Goal: Task Accomplishment & Management: Manage account settings

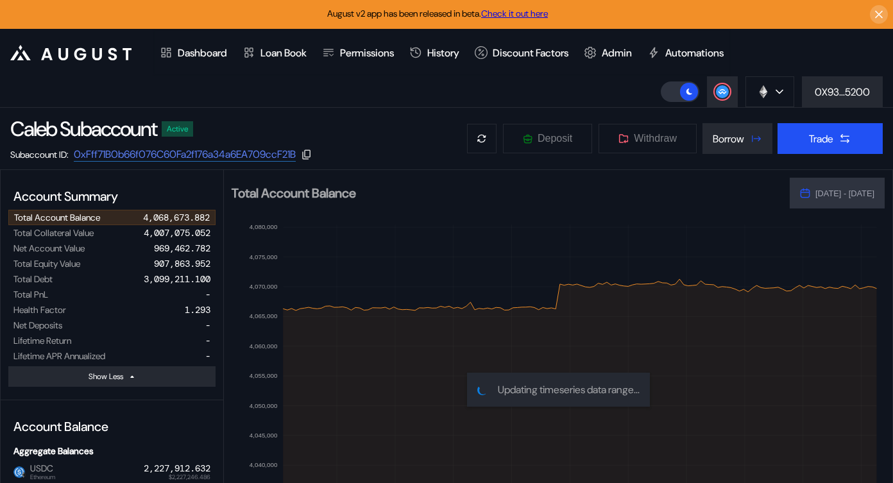
select select "*"
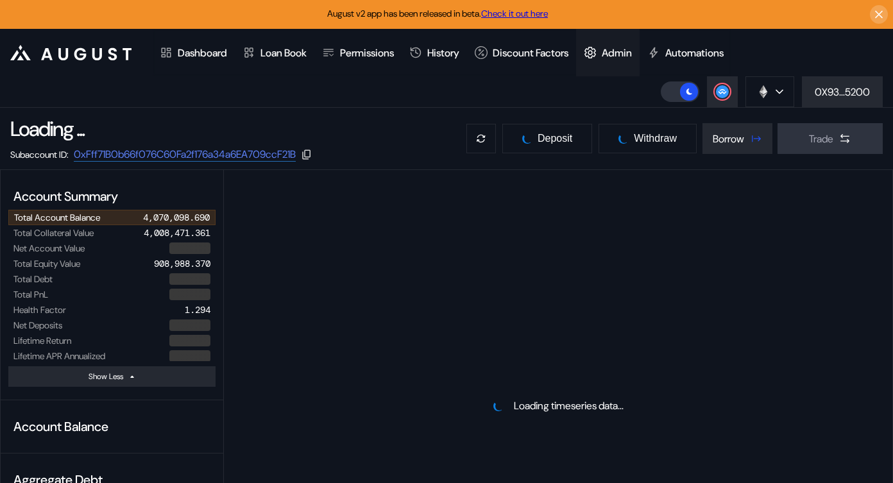
select select "*"
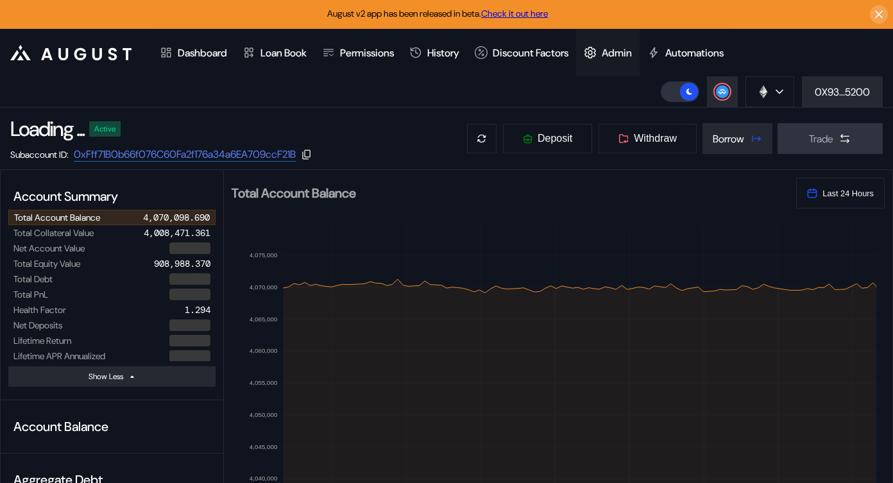
click at [630, 47] on div "Admin" at bounding box center [616, 52] width 30 height 13
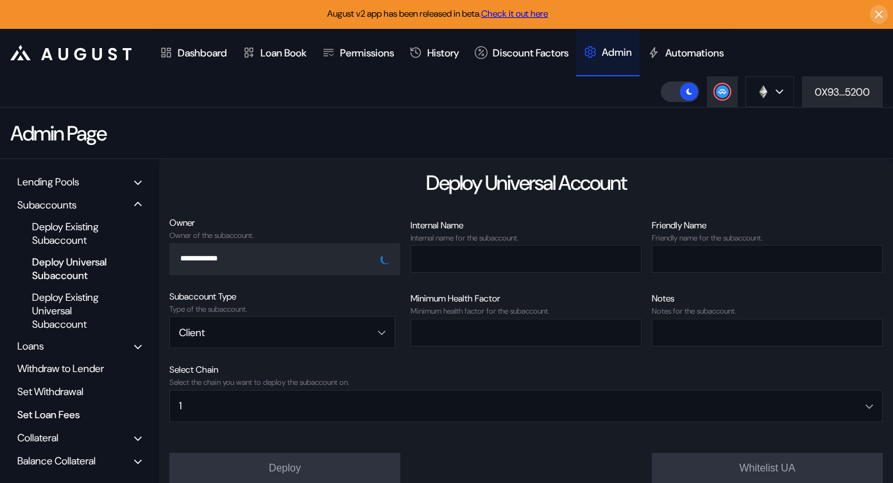
scroll to position [81, 0]
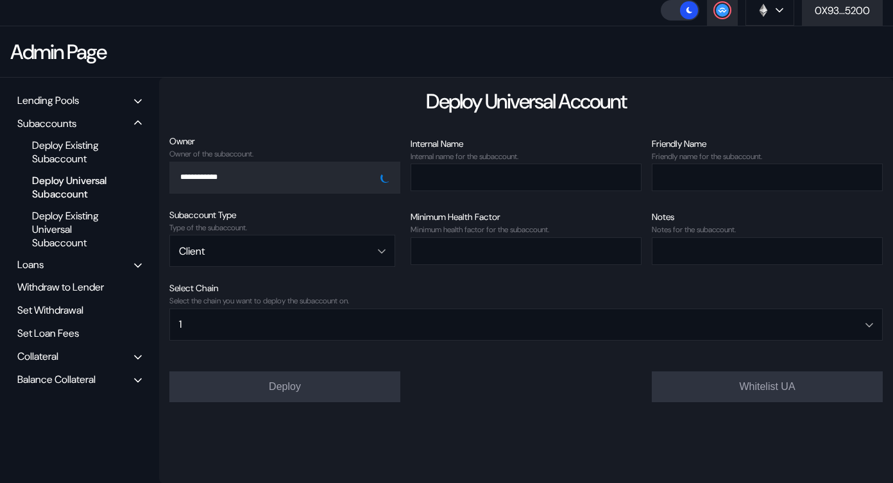
click at [72, 379] on div "Balance Collateral" at bounding box center [56, 379] width 78 height 13
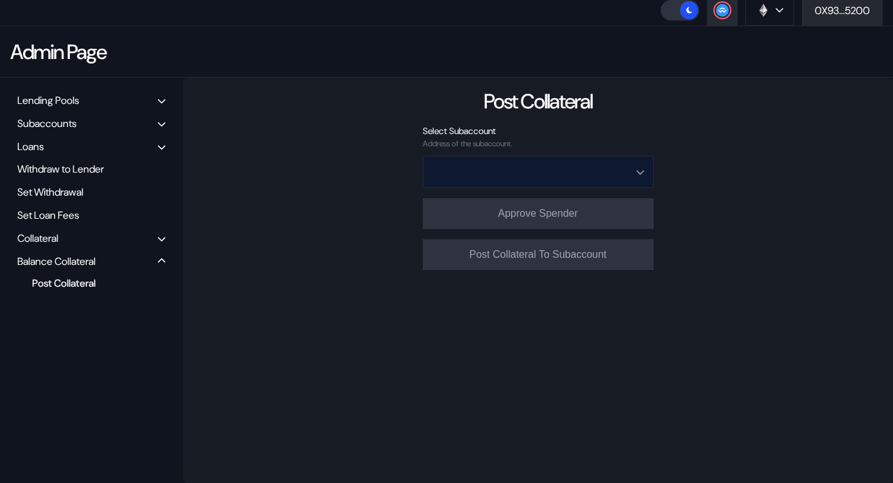
click at [570, 164] on input "Open menu" at bounding box center [531, 171] width 198 height 31
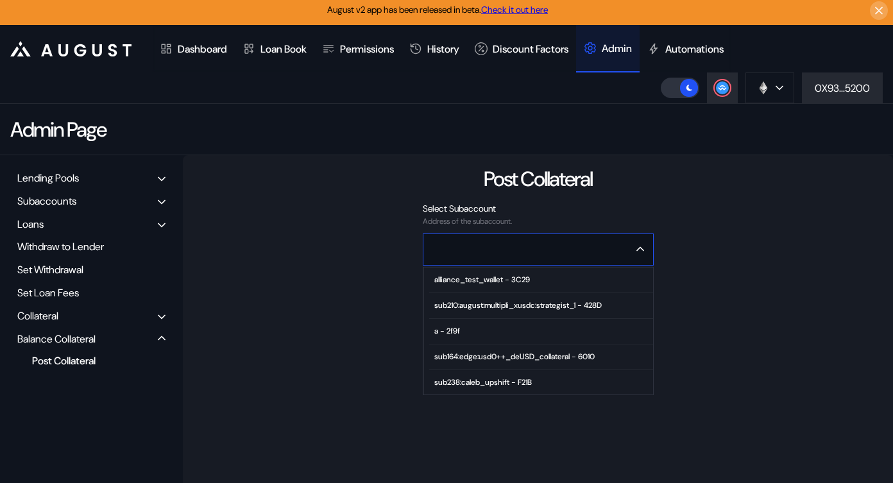
scroll to position [0, 0]
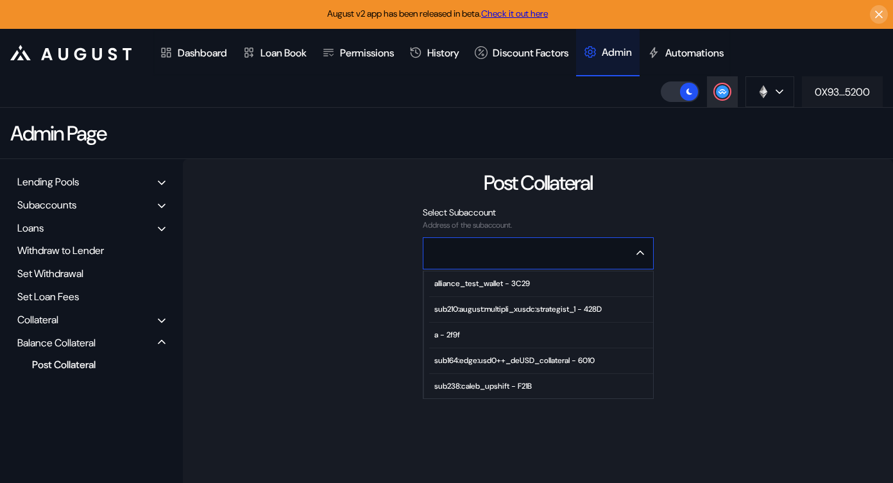
type input "**********"
click at [836, 90] on div "0X93...5200" at bounding box center [841, 91] width 55 height 13
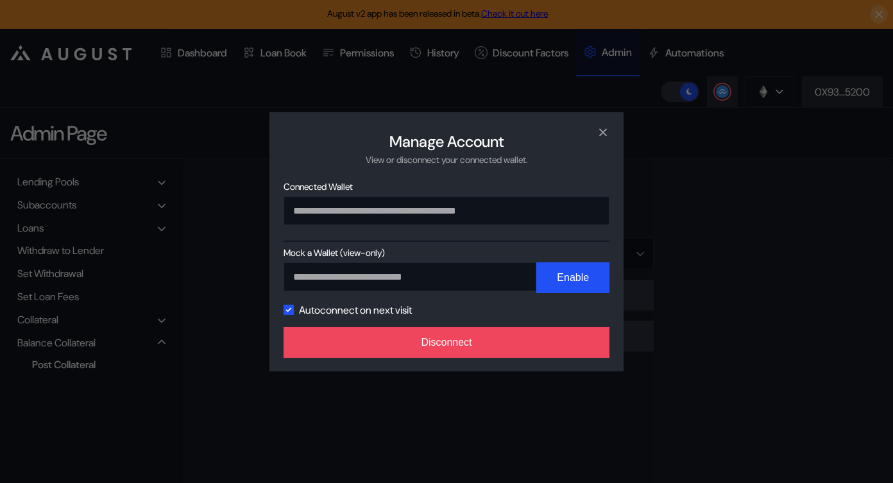
click at [523, 361] on div "**********" at bounding box center [446, 241] width 354 height 259
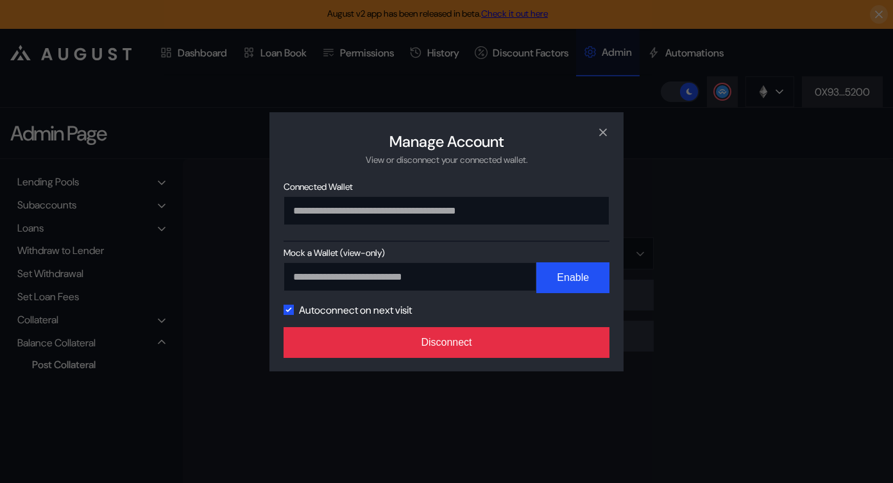
click at [520, 346] on button "Disconnect" at bounding box center [446, 342] width 326 height 31
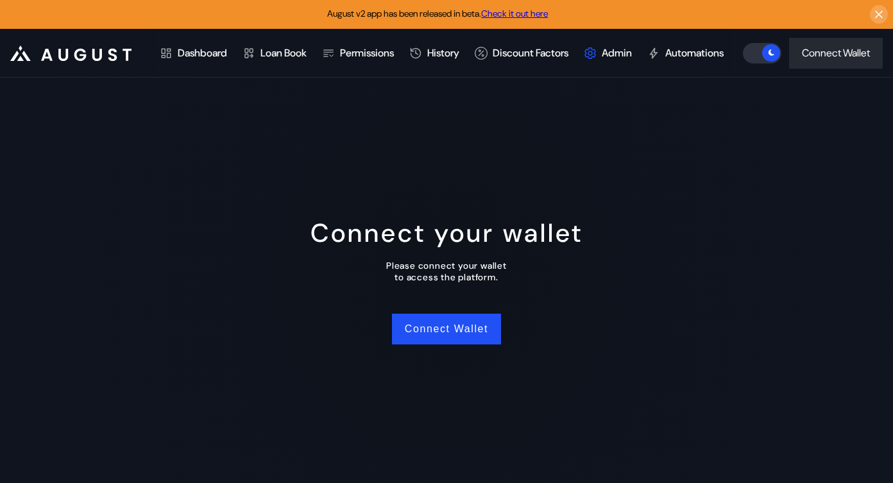
click at [446, 328] on div "Connect your wallet Please connect your wallet to access the platform. Connect …" at bounding box center [446, 280] width 893 height 405
click at [451, 337] on button "Connect Wallet" at bounding box center [446, 329] width 109 height 31
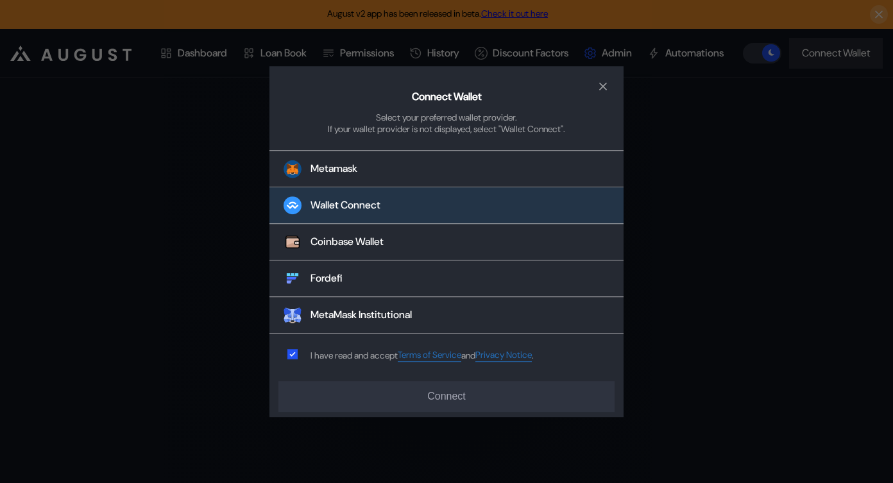
click at [346, 198] on button "Wallet Connect" at bounding box center [446, 206] width 354 height 37
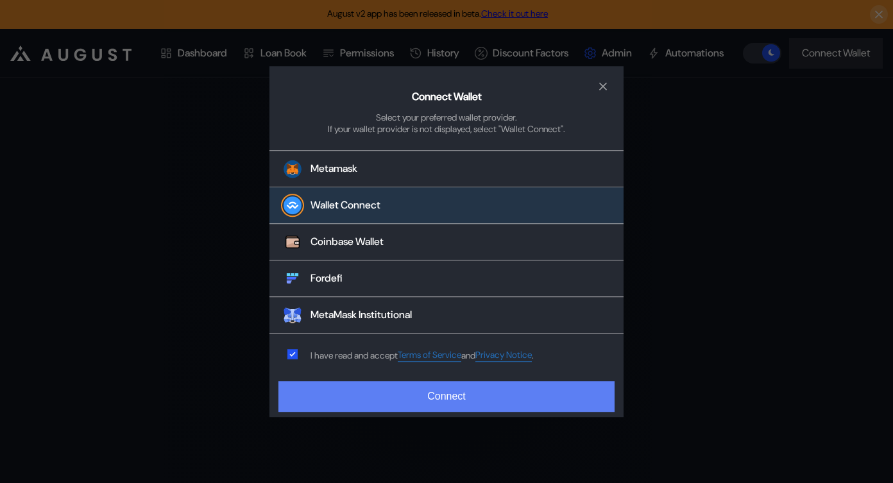
click at [441, 392] on button "Connect" at bounding box center [446, 396] width 336 height 31
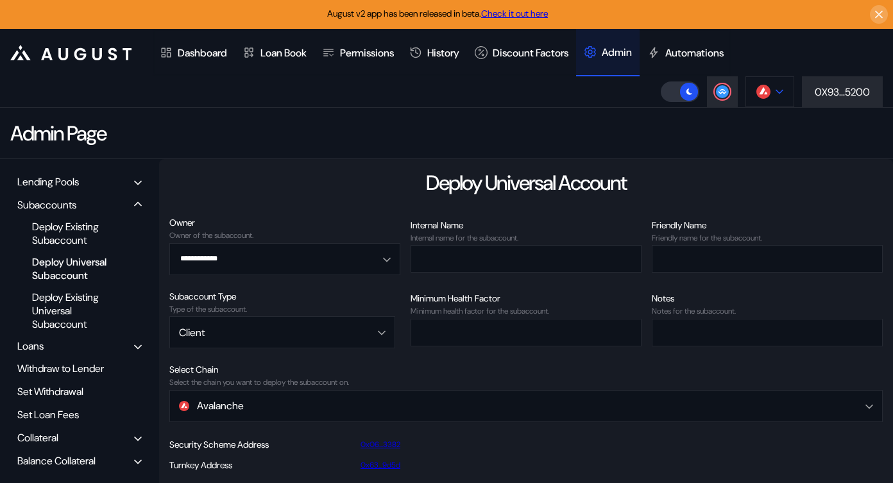
click at [766, 94] on img at bounding box center [763, 92] width 14 height 14
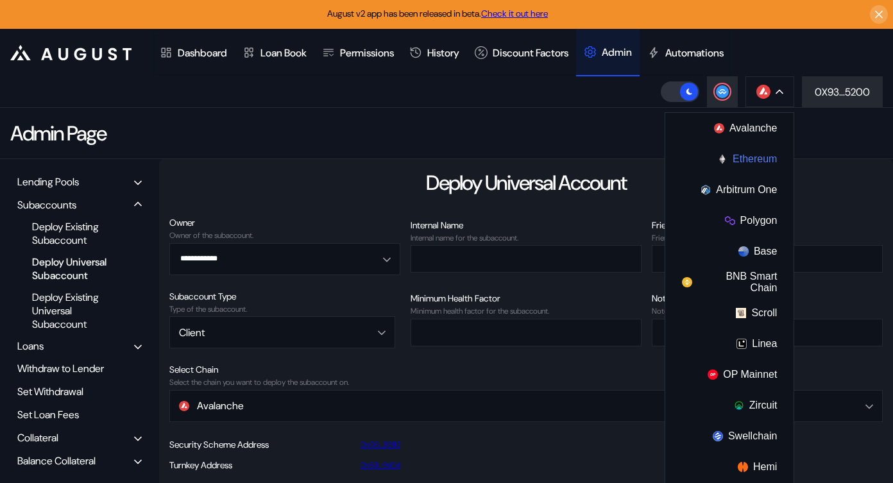
click at [747, 160] on button "Ethereum" at bounding box center [729, 159] width 128 height 31
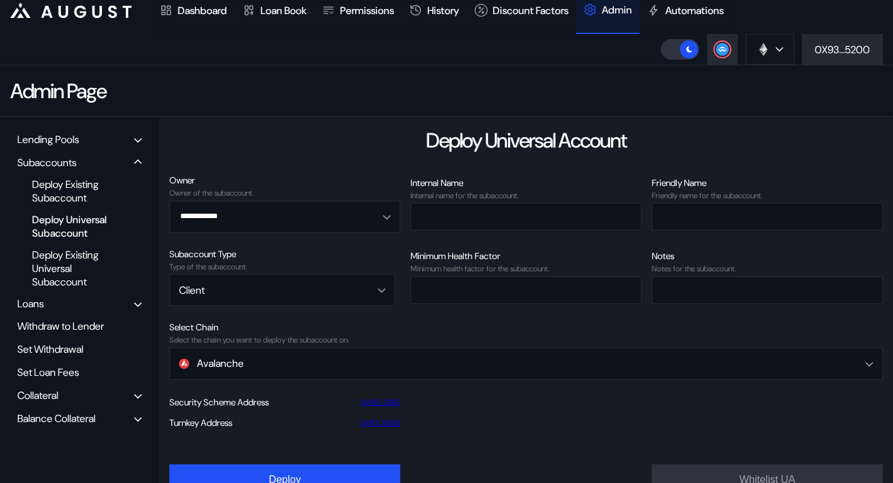
scroll to position [81, 0]
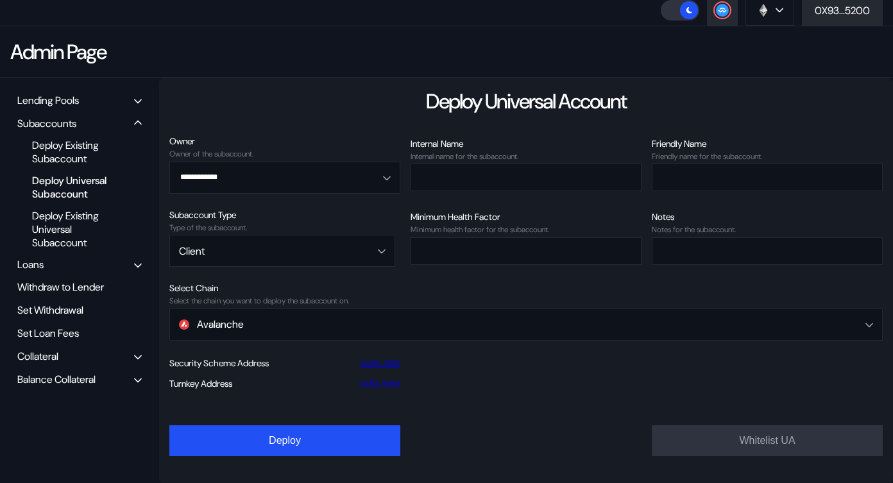
click at [84, 373] on div "Balance Collateral" at bounding box center [56, 379] width 78 height 13
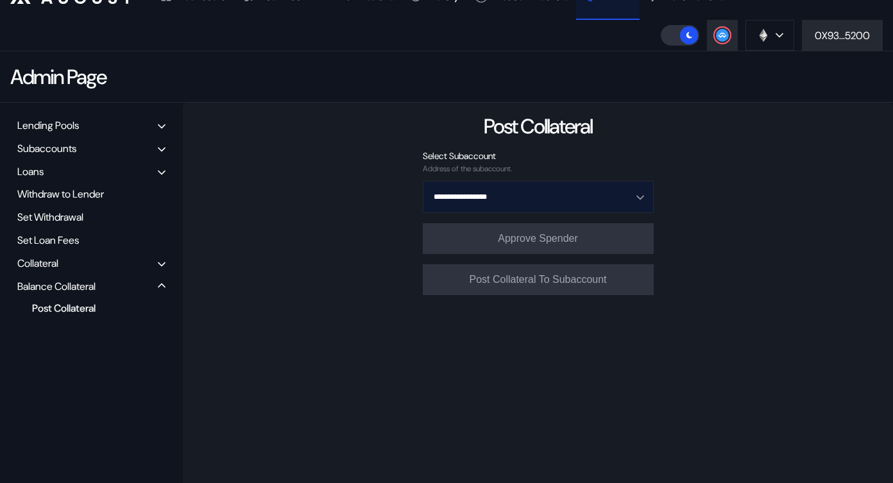
scroll to position [58, 0]
click at [518, 191] on input "Open menu" at bounding box center [531, 195] width 198 height 31
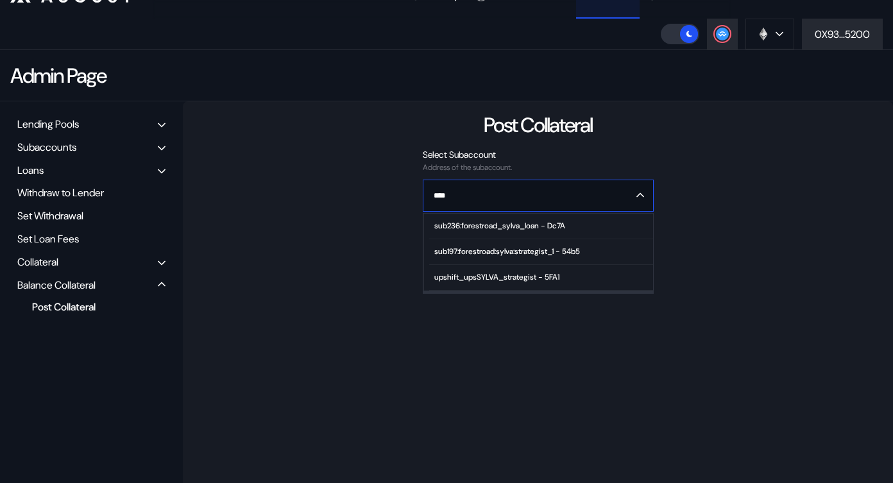
click at [520, 248] on div "sub197:forestroad:sylva:strategist_1 - 54b5" at bounding box center [507, 251] width 146 height 9
type input "**********"
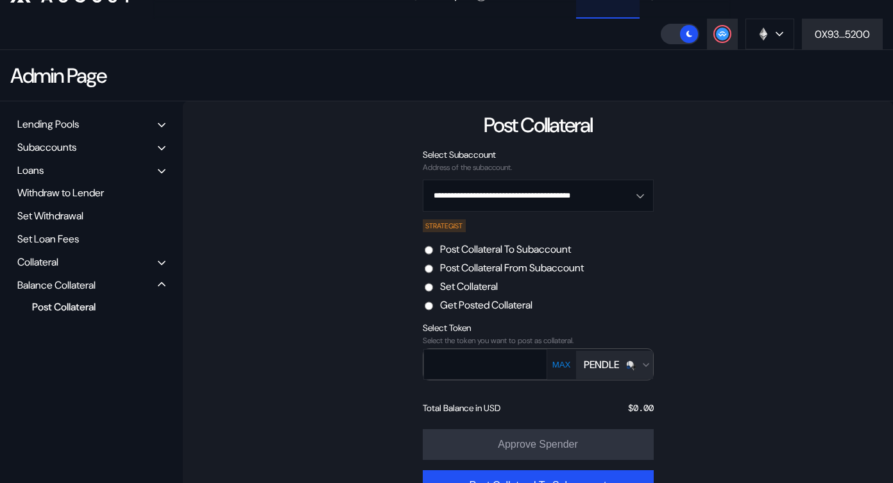
click at [494, 282] on label "Set Collateral" at bounding box center [469, 286] width 58 height 13
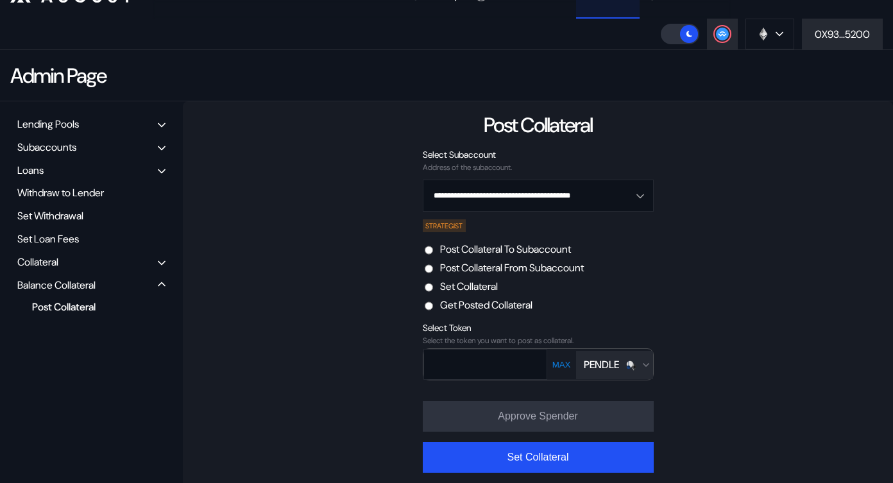
scroll to position [81, 0]
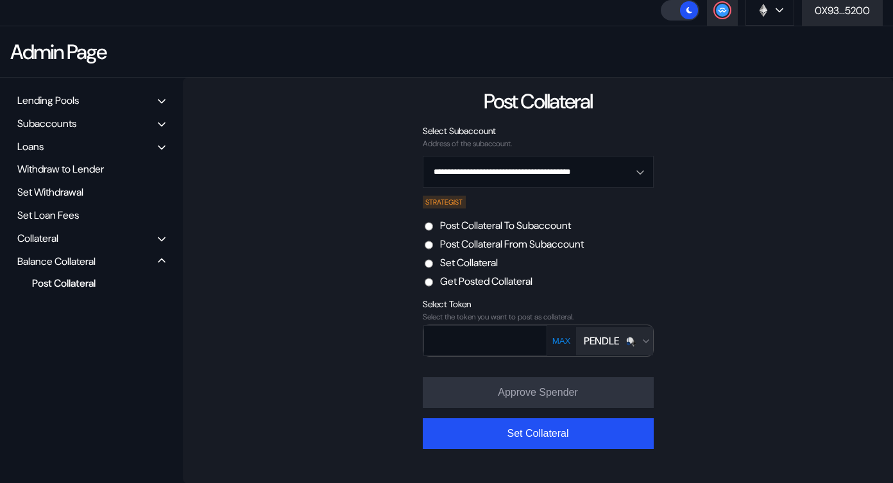
click at [622, 345] on div "PENDLE" at bounding box center [610, 340] width 52 height 13
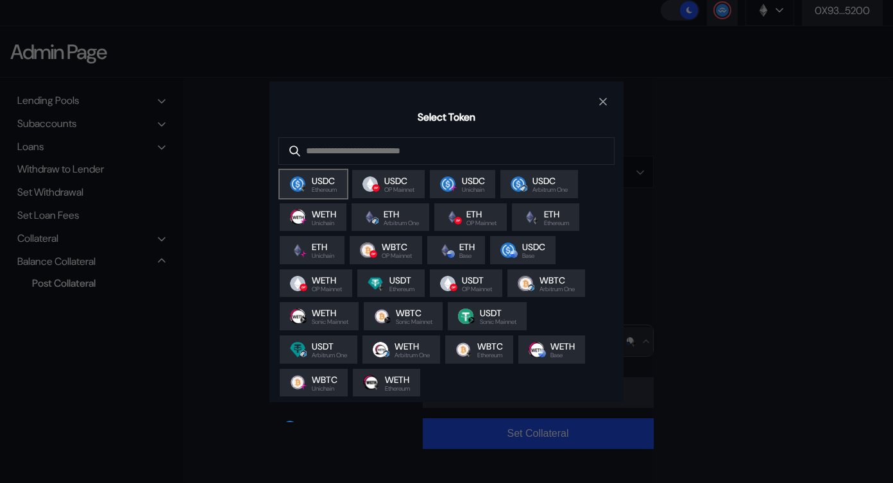
click at [322, 187] on span "USDC" at bounding box center [324, 181] width 25 height 12
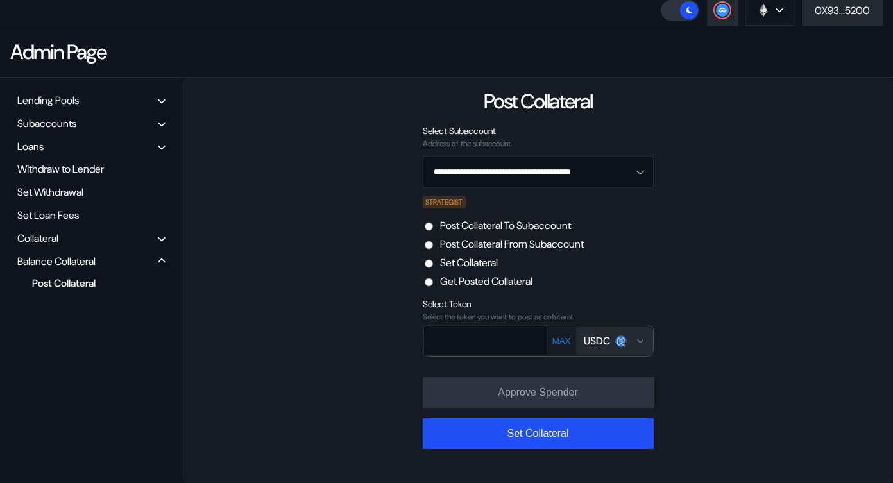
scroll to position [37, 0]
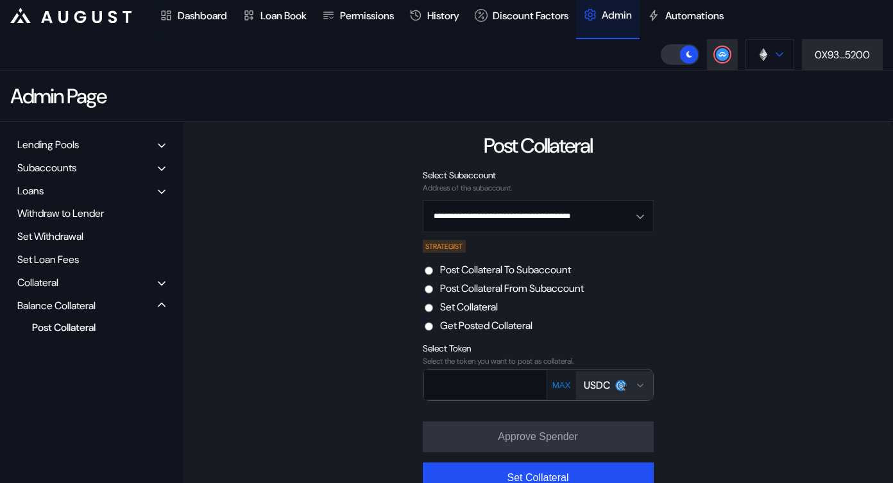
click at [768, 55] on button at bounding box center [769, 54] width 49 height 31
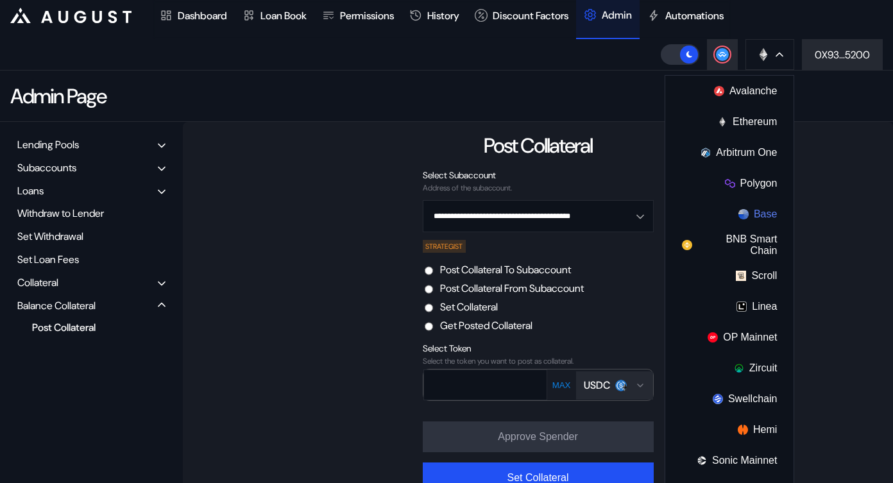
click at [751, 214] on button "Base" at bounding box center [729, 214] width 128 height 31
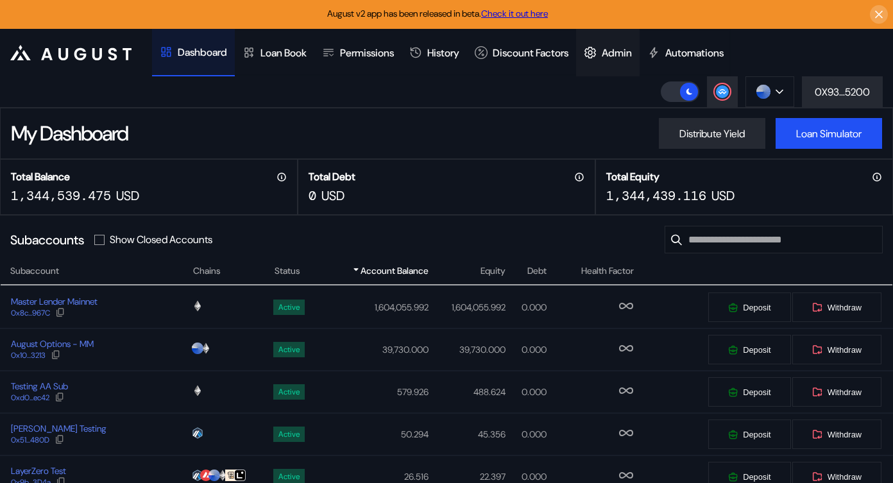
click at [639, 59] on div "Admin" at bounding box center [607, 52] width 63 height 47
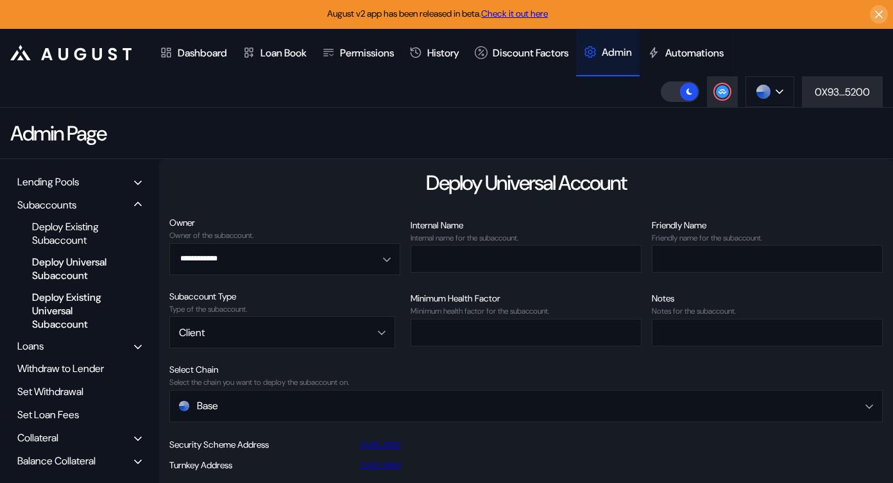
scroll to position [80, 0]
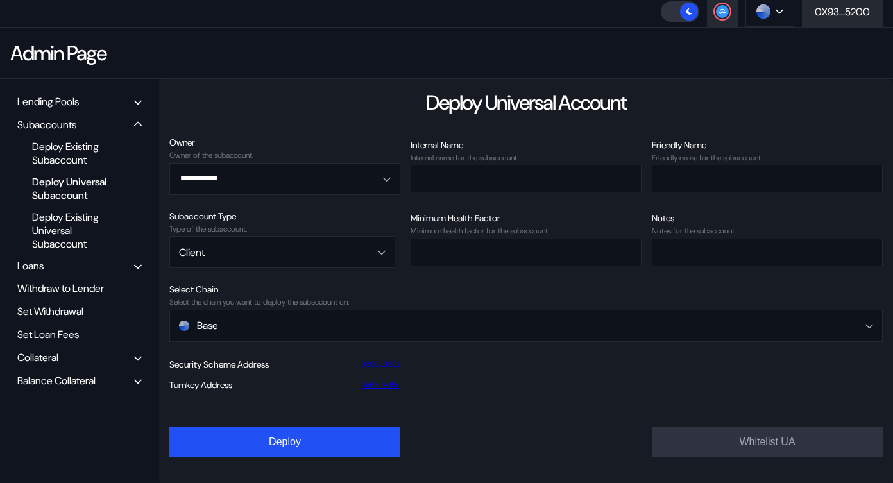
click at [65, 384] on div "Balance Collateral" at bounding box center [56, 380] width 78 height 13
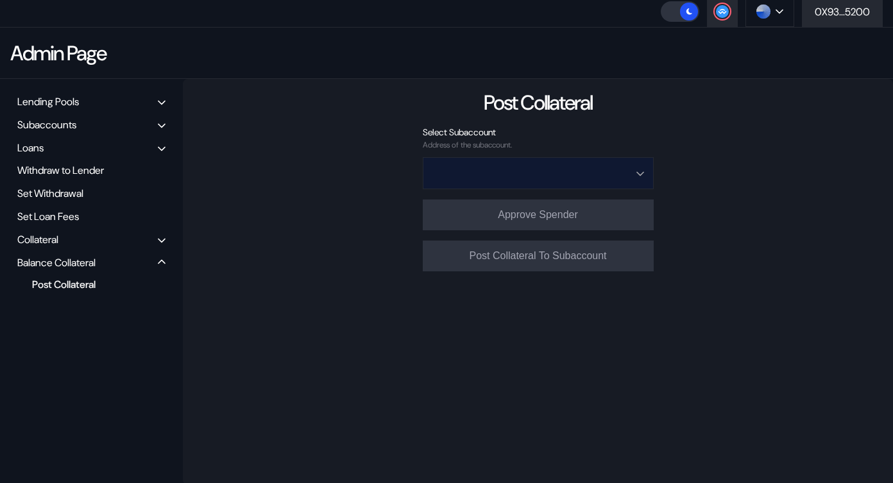
click at [558, 170] on input "Open menu" at bounding box center [531, 173] width 198 height 31
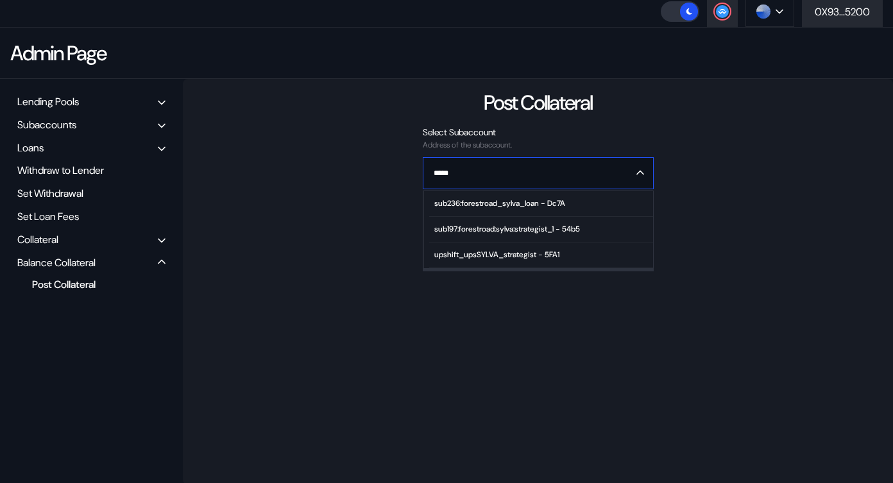
click at [561, 231] on div "sub197:forestroad:sylva:strategist_1 - 54b5" at bounding box center [507, 228] width 146 height 9
type input "**********"
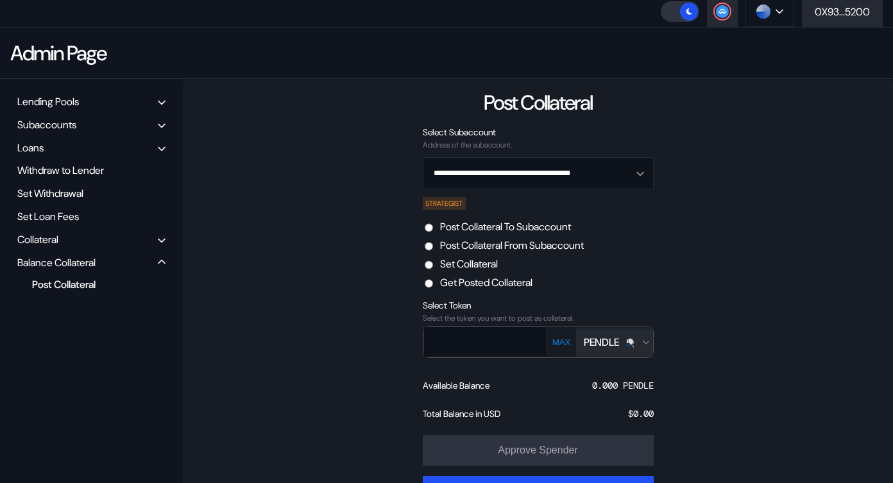
click at [621, 350] on button "PENDLE" at bounding box center [614, 342] width 77 height 28
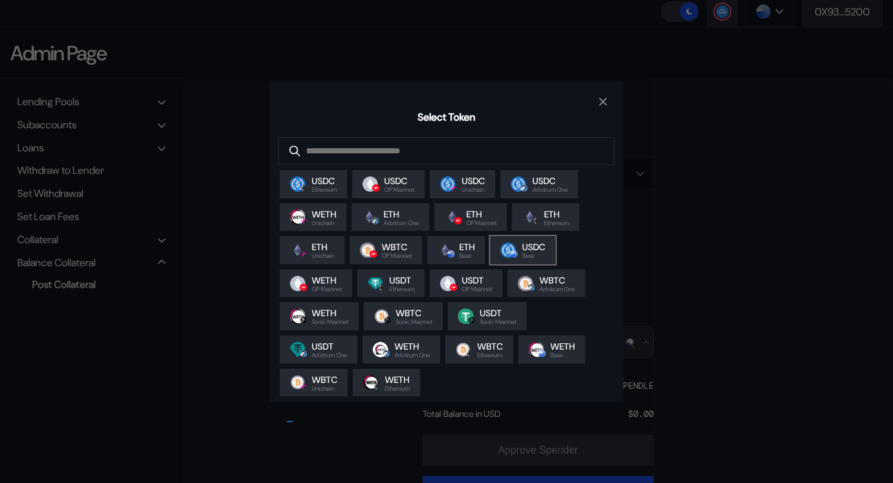
click at [544, 257] on span "Base" at bounding box center [533, 256] width 23 height 6
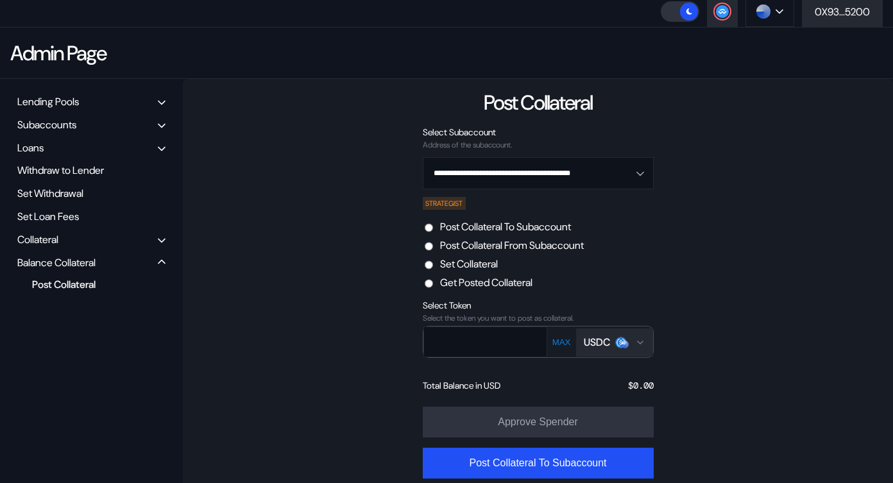
scroll to position [96, 0]
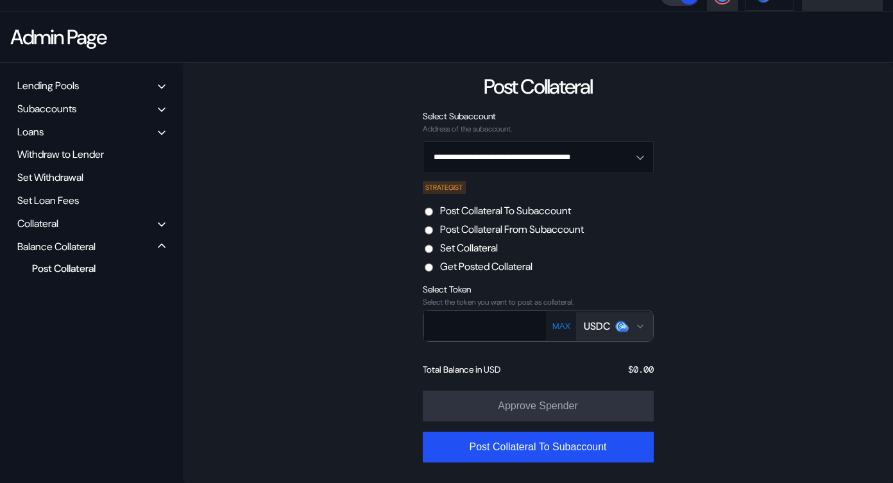
click at [434, 246] on div "Set Collateral" at bounding box center [537, 247] width 233 height 13
click at [578, 371] on div "1,450,564.290 USDC" at bounding box center [607, 370] width 92 height 12
copy div "1,450,564.290"
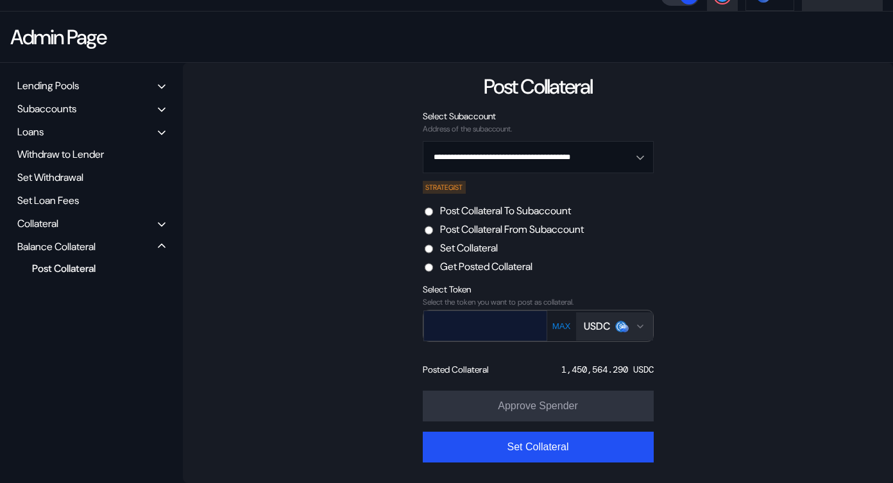
click at [453, 332] on input "text" at bounding box center [476, 325] width 104 height 26
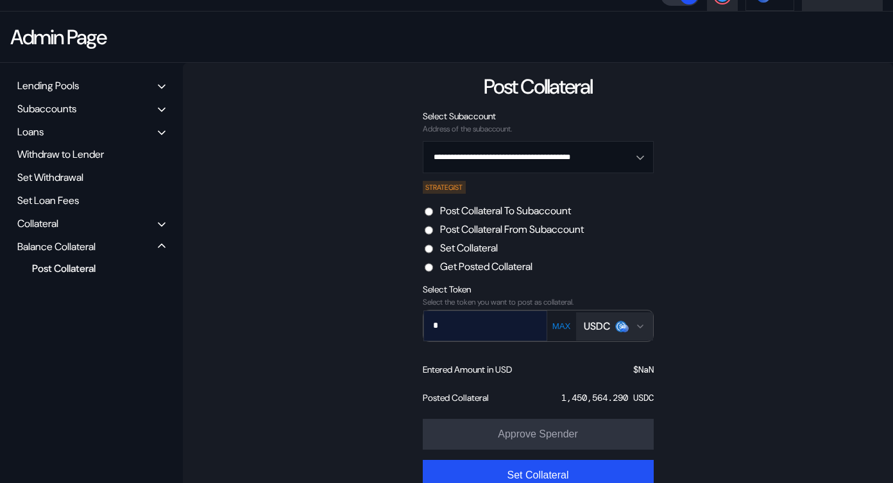
paste input "**********"
click at [444, 326] on input "**********" at bounding box center [476, 325] width 104 height 26
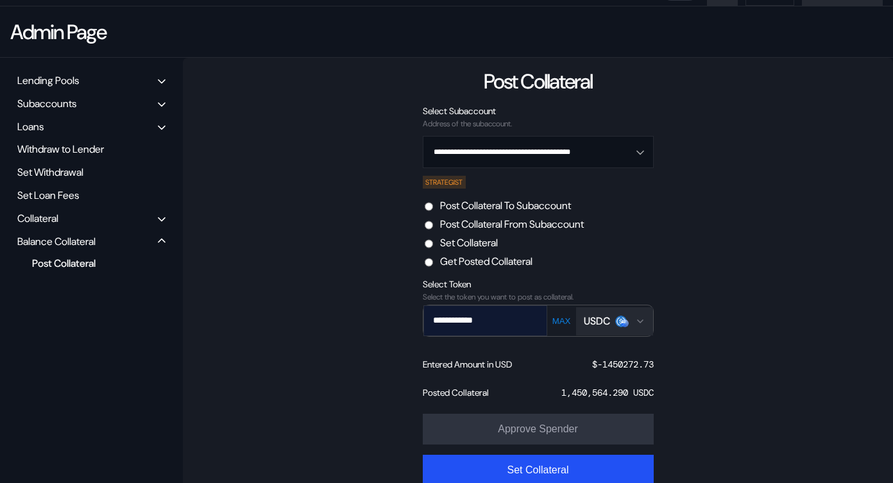
click at [523, 320] on input "**********" at bounding box center [476, 320] width 104 height 26
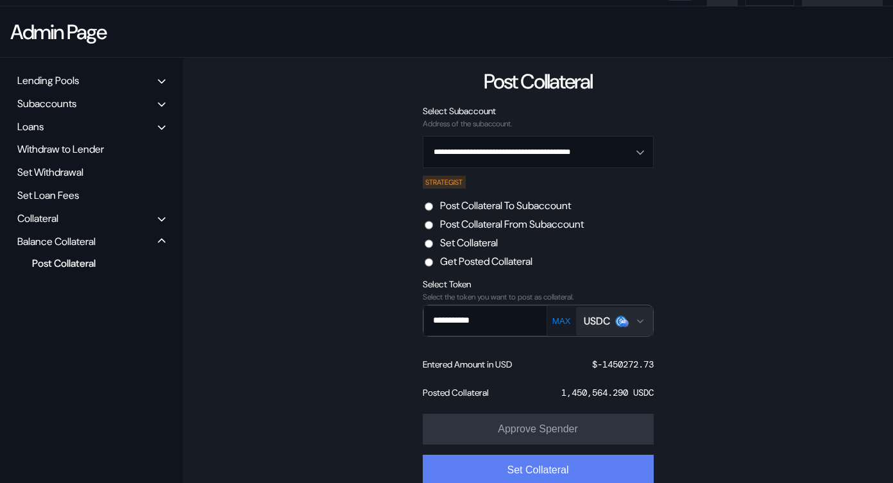
type input "**********"
click at [535, 462] on button "Set Collateral" at bounding box center [538, 470] width 231 height 31
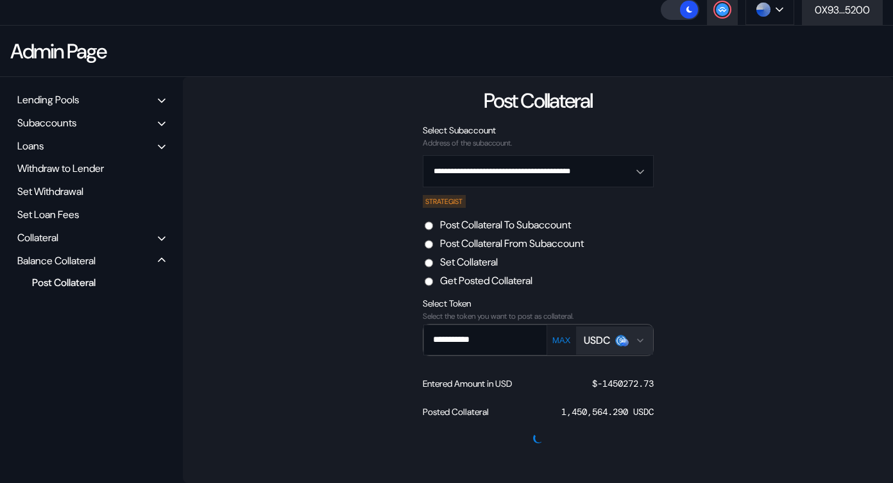
scroll to position [81, 0]
